Goal: Task Accomplishment & Management: Manage account settings

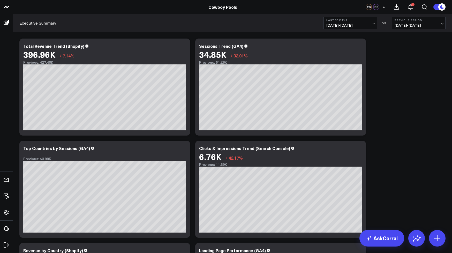
click at [373, 23] on span "[DATE] - [DATE]" at bounding box center [350, 25] width 48 height 4
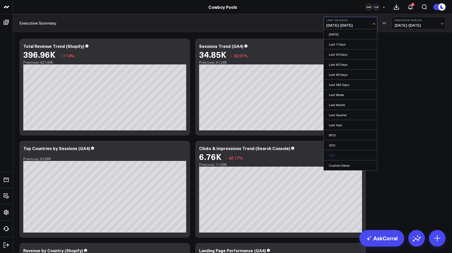
click at [333, 154] on link "YTD" at bounding box center [350, 155] width 53 height 10
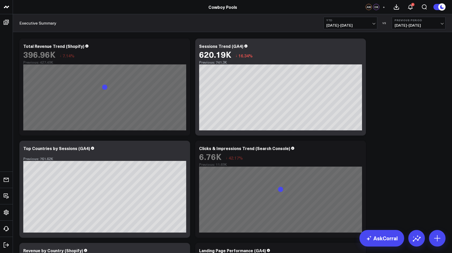
click at [440, 22] on button "Previous Period [DATE] - [DATE]" at bounding box center [419, 23] width 54 height 12
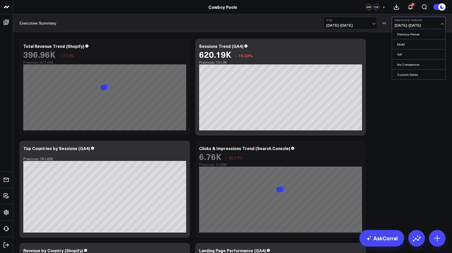
click at [441, 21] on b "Previous Period" at bounding box center [418, 20] width 48 height 3
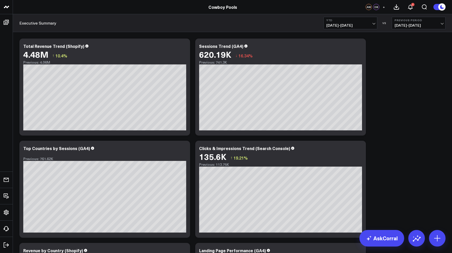
click at [438, 22] on button "Previous Period [DATE] - [DATE]" at bounding box center [419, 23] width 54 height 12
click at [440, 23] on span "[DATE] - [DATE]" at bounding box center [418, 25] width 48 height 4
click at [439, 24] on span "[DATE] - [DATE]" at bounding box center [418, 25] width 48 height 4
click at [401, 52] on link "YoY" at bounding box center [418, 54] width 53 height 10
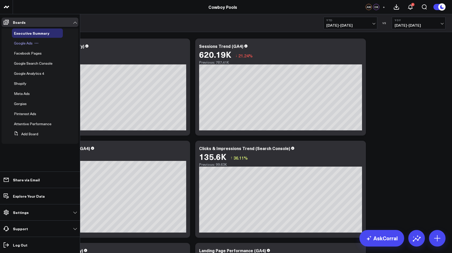
click at [27, 44] on span "Google Ads" at bounding box center [23, 43] width 19 height 5
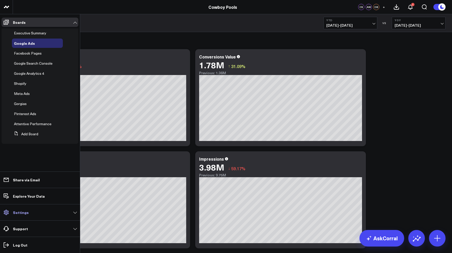
click at [47, 211] on link "Settings" at bounding box center [40, 212] width 77 height 9
click at [20, 31] on span "Executive Summary" at bounding box center [30, 32] width 32 height 5
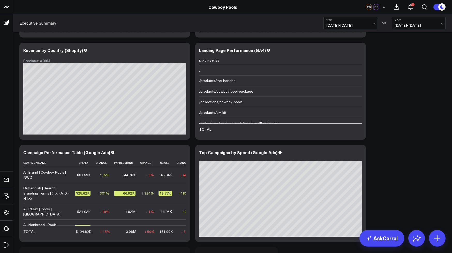
scroll to position [321, 0]
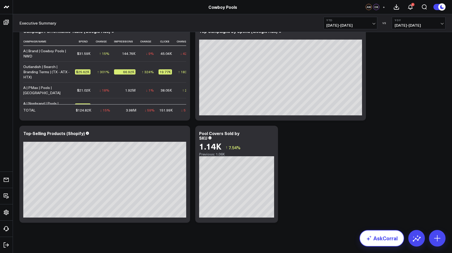
click at [384, 239] on link "AskCorral" at bounding box center [381, 238] width 45 height 17
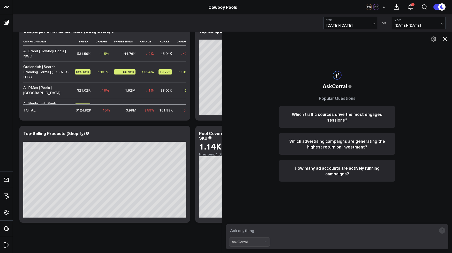
click at [293, 230] on textarea at bounding box center [333, 230] width 208 height 9
click at [259, 245] on div "AskCorral" at bounding box center [248, 241] width 33 height 9
click at [246, 225] on div "Add Board" at bounding box center [252, 223] width 36 height 5
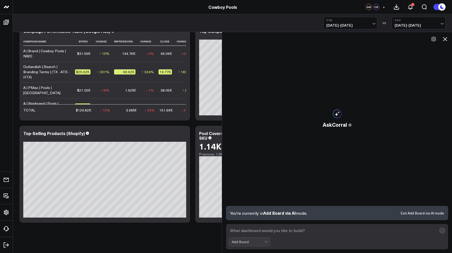
click at [253, 231] on textarea at bounding box center [333, 230] width 208 height 9
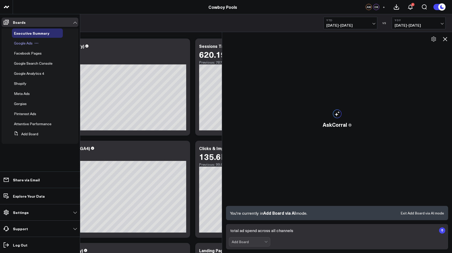
type textarea "total ad spend across all channels"
click at [28, 43] on span "Google Ads" at bounding box center [23, 43] width 19 height 5
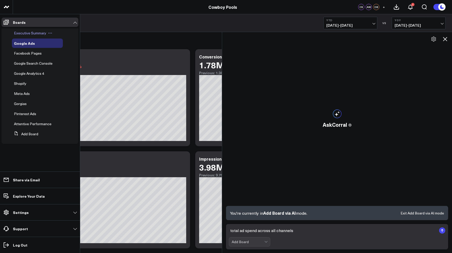
click at [22, 32] on span "Executive Summary" at bounding box center [30, 32] width 32 height 5
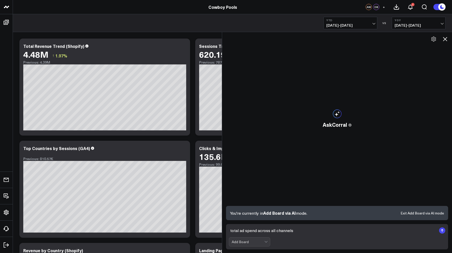
click at [300, 233] on textarea "total ad spend across all channels" at bounding box center [333, 230] width 208 height 9
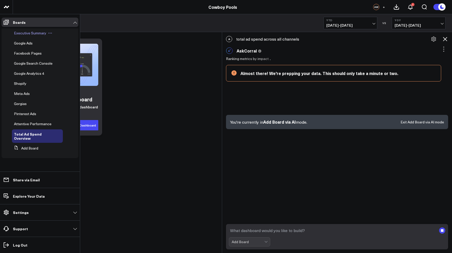
click at [23, 35] on span "Executive Summary" at bounding box center [30, 32] width 32 height 5
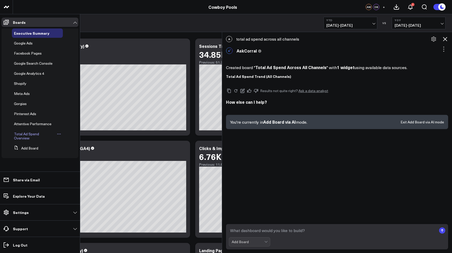
click at [21, 132] on span "Total Ad Spend Overview" at bounding box center [26, 135] width 25 height 9
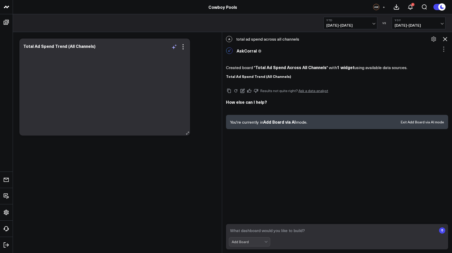
click at [174, 49] on icon at bounding box center [174, 47] width 6 height 6
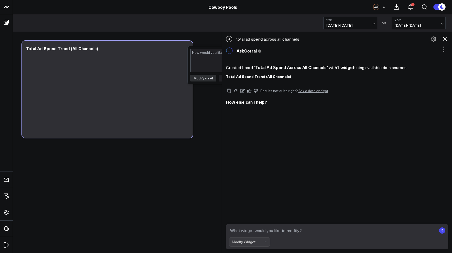
click at [447, 40] on icon at bounding box center [445, 39] width 6 height 6
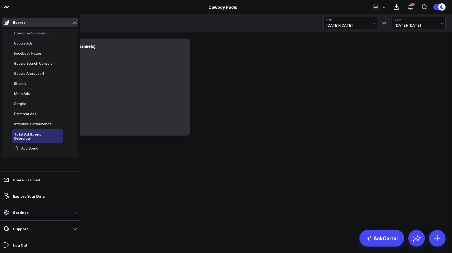
click at [19, 35] on span "Executive Summary" at bounding box center [30, 32] width 32 height 5
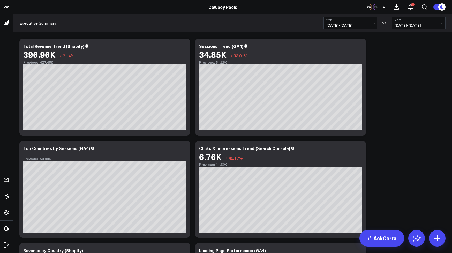
click at [384, 8] on span "+" at bounding box center [384, 7] width 2 height 4
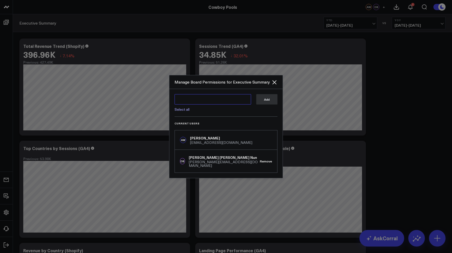
click at [227, 100] on textarea at bounding box center [212, 99] width 77 height 10
type textarea "[PERSON_NAME][EMAIL_ADDRESS][DOMAIN_NAME]"
click at [272, 85] on icon "Close" at bounding box center [274, 82] width 6 height 6
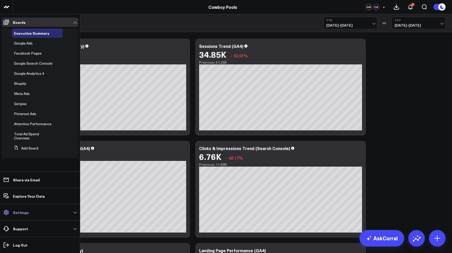
click at [9, 213] on icon at bounding box center [6, 212] width 6 height 6
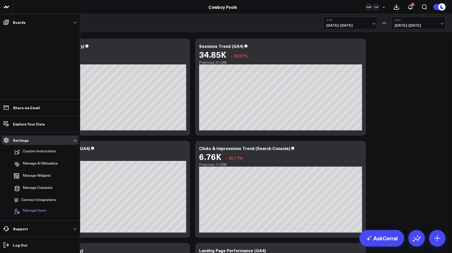
click at [27, 211] on span "Manage Users" at bounding box center [35, 211] width 24 height 6
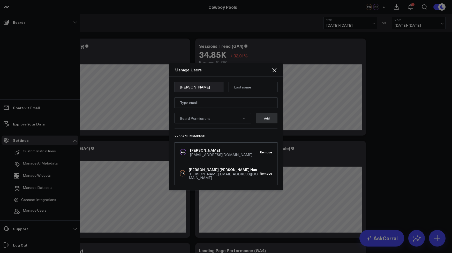
type input "[PERSON_NAME]"
type input "Mercier"
paste input "[PERSON_NAME][EMAIL_ADDRESS][DOMAIN_NAME]"
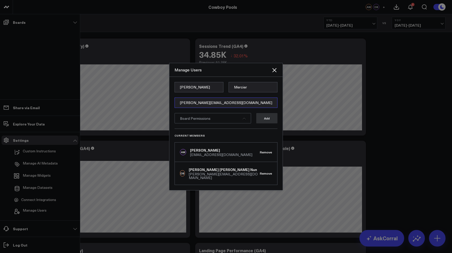
type input "[PERSON_NAME][EMAIL_ADDRESS][DOMAIN_NAME]"
click at [201, 120] on span "Board Permissions" at bounding box center [195, 118] width 30 height 5
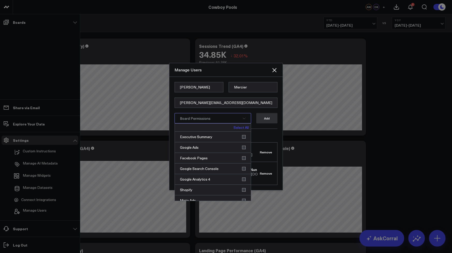
click at [242, 127] on link "Select All" at bounding box center [240, 128] width 15 height 4
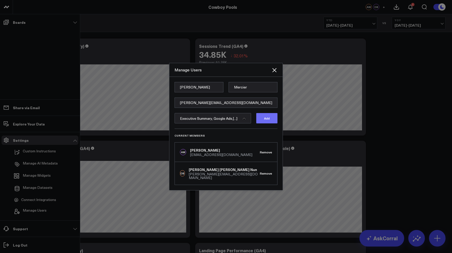
click at [266, 122] on button "Add" at bounding box center [266, 118] width 21 height 10
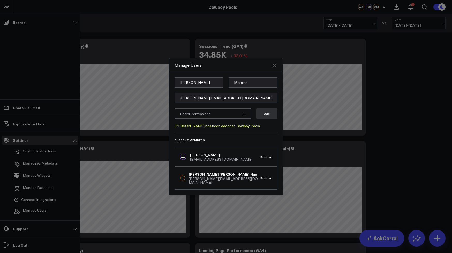
click at [276, 65] on icon "Close" at bounding box center [274, 65] width 4 height 4
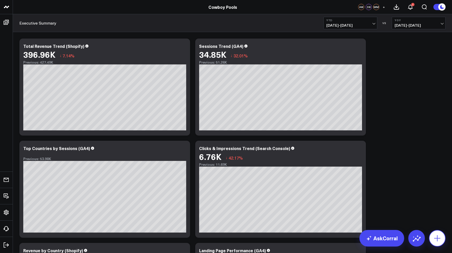
click at [436, 239] on icon at bounding box center [437, 238] width 8 height 8
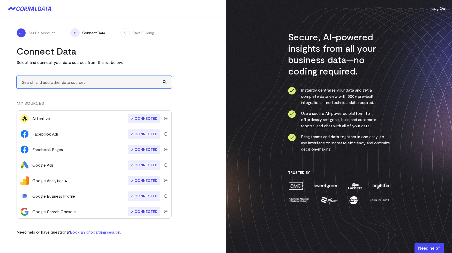
click at [85, 82] on input "text" at bounding box center [94, 82] width 155 height 13
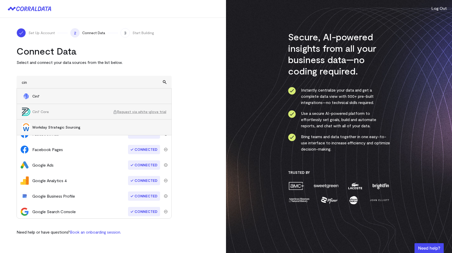
click at [56, 98] on span "Cin7" at bounding box center [99, 96] width 134 height 5
type input "Cin7"
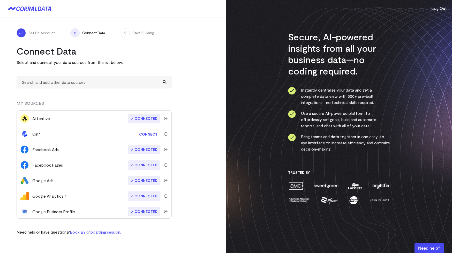
click at [152, 135] on link "Connect" at bounding box center [148, 134] width 24 height 10
